Goal: Task Accomplishment & Management: Use online tool/utility

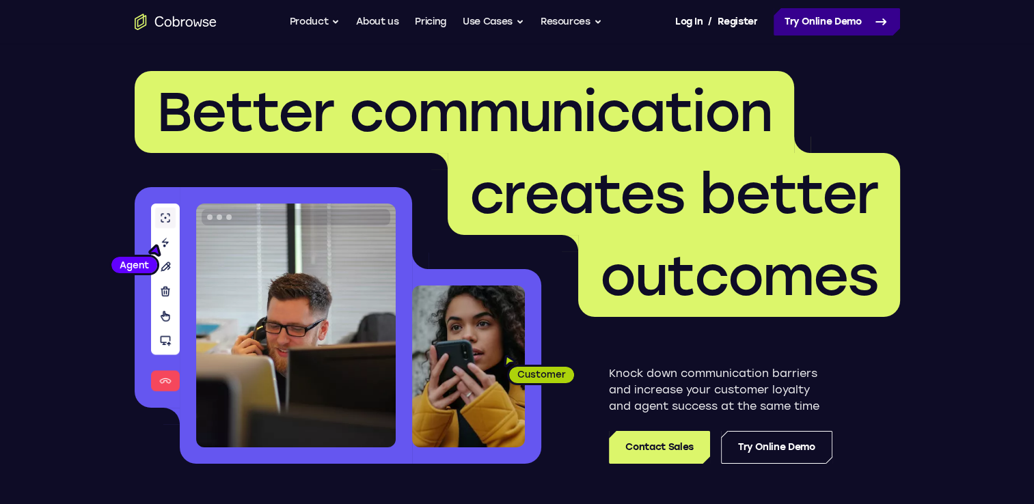
click at [820, 23] on link "Try Online Demo" at bounding box center [837, 21] width 126 height 27
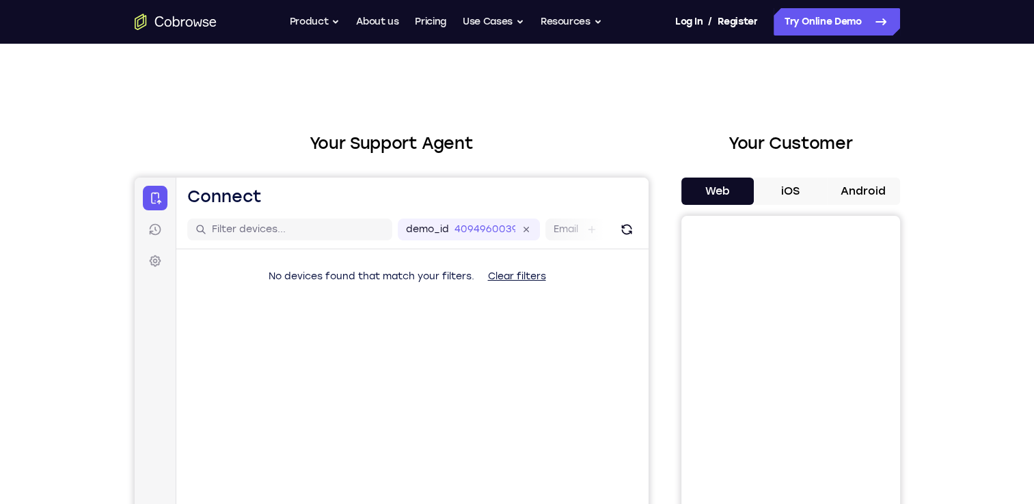
click at [861, 188] on button "Android" at bounding box center [863, 191] width 73 height 27
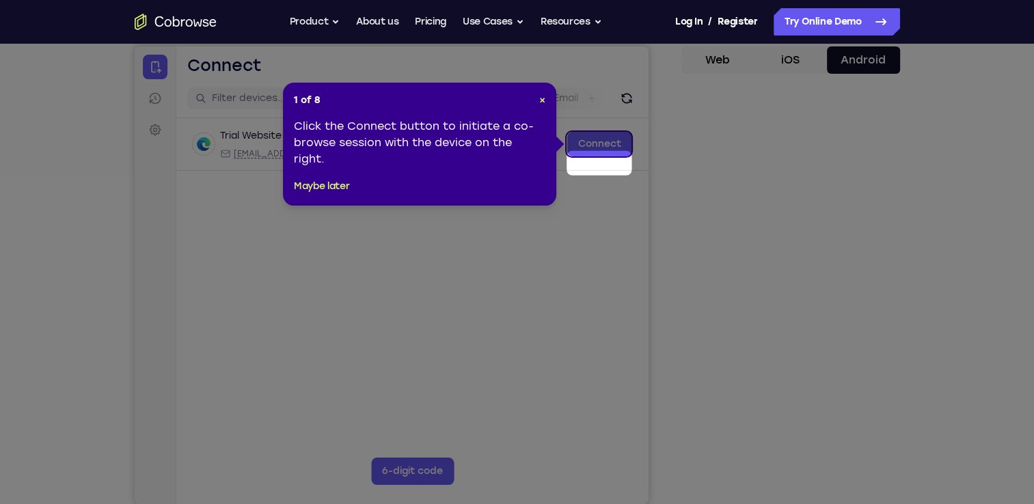
scroll to position [134, 0]
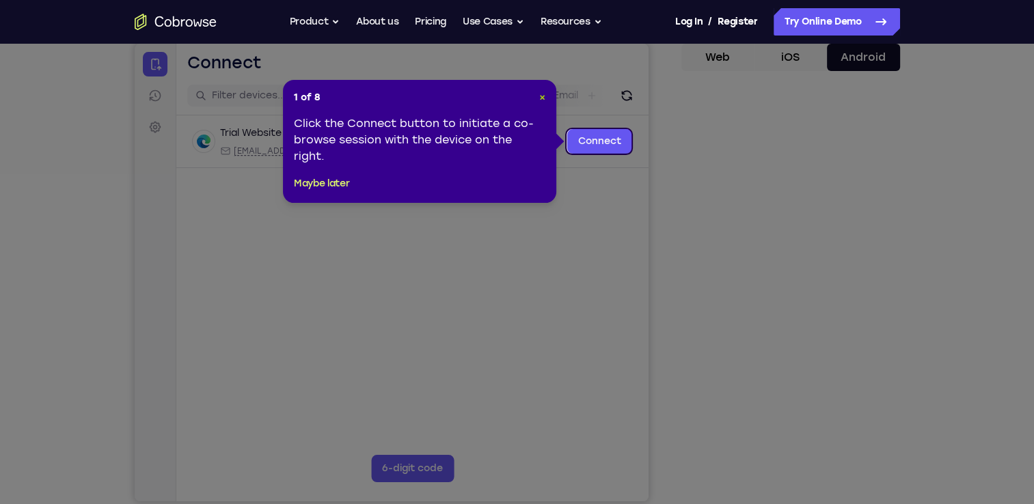
click at [544, 98] on span "×" at bounding box center [542, 98] width 6 height 12
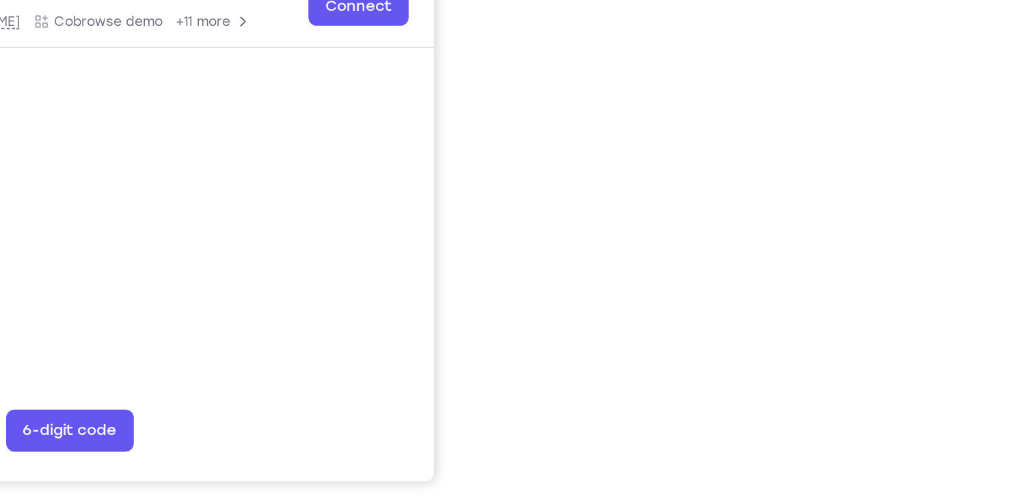
scroll to position [186, 0]
drag, startPoint x: 884, startPoint y: 270, endPoint x: 660, endPoint y: 273, distance: 223.5
click at [660, 273] on div "Your Support Agent Your Customer Web iOS Android" at bounding box center [517, 197] width 765 height 505
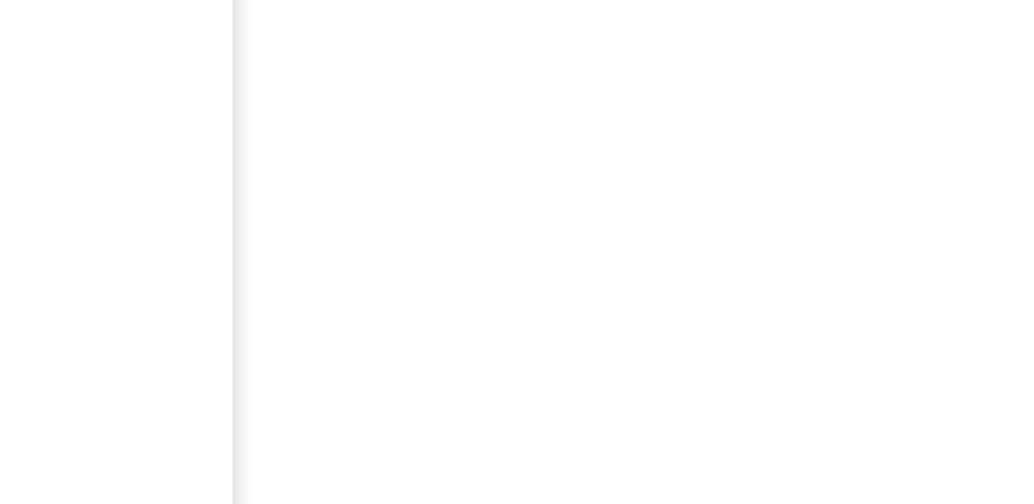
drag, startPoint x: 885, startPoint y: 295, endPoint x: 685, endPoint y: 341, distance: 205.6
click at [685, 341] on div at bounding box center [790, 240] width 219 height 420
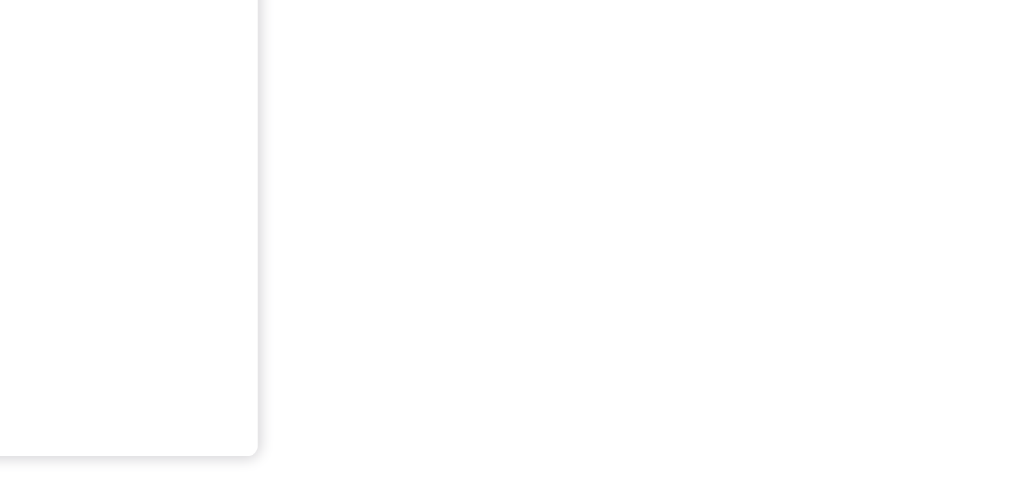
scroll to position [156, 0]
drag, startPoint x: 793, startPoint y: 271, endPoint x: 988, endPoint y: 298, distance: 196.7
click at [988, 298] on div "Your Support Agent Your Customer Web iOS Android Next Steps We’d be happy to gi…" at bounding box center [517, 339] width 1034 height 902
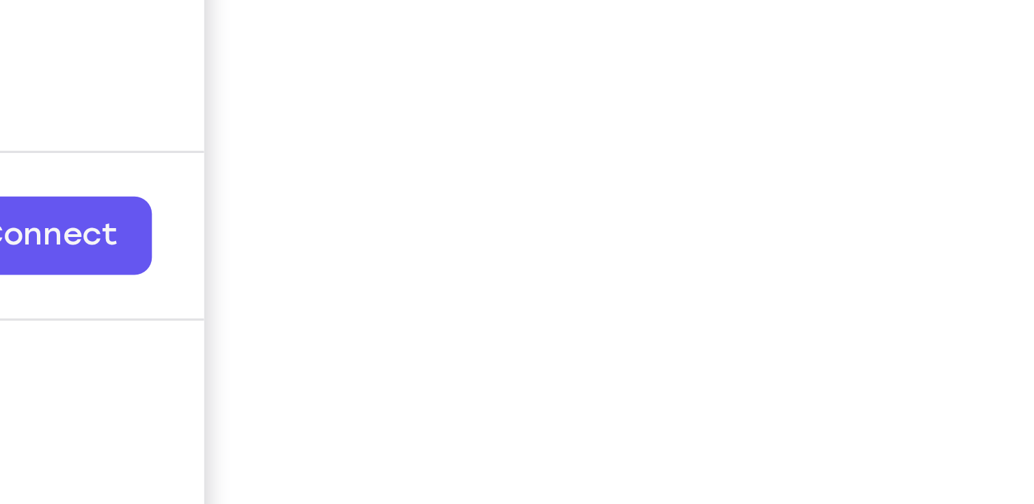
scroll to position [148, 0]
